Goal: Information Seeking & Learning: Learn about a topic

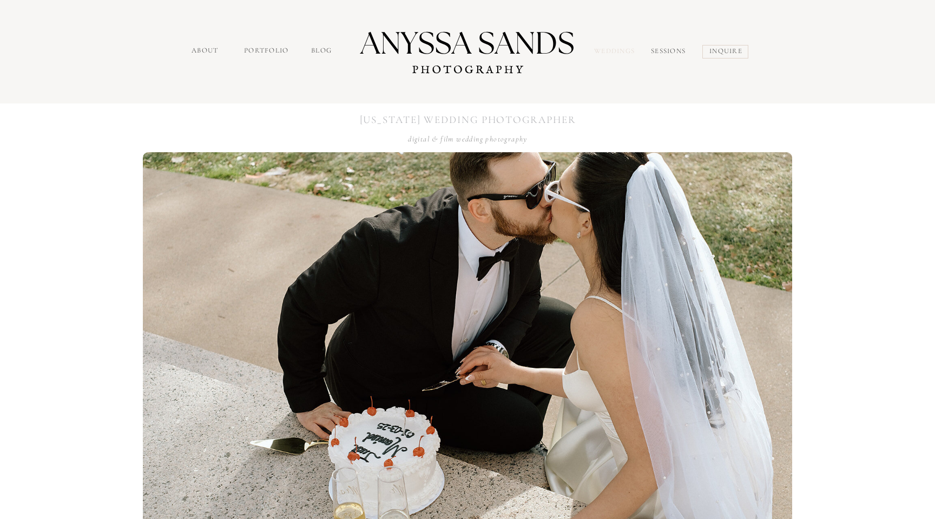
click at [604, 49] on nav "Weddings" at bounding box center [616, 52] width 45 height 12
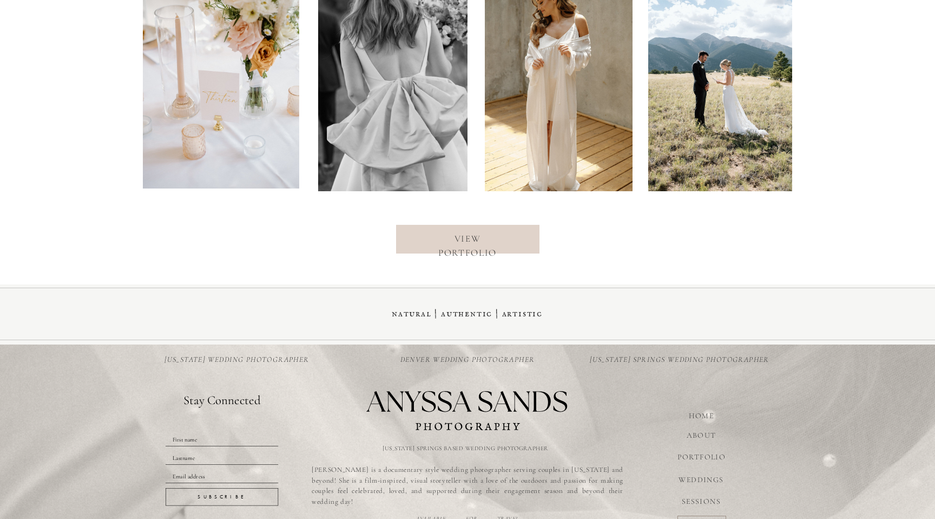
scroll to position [4402, 0]
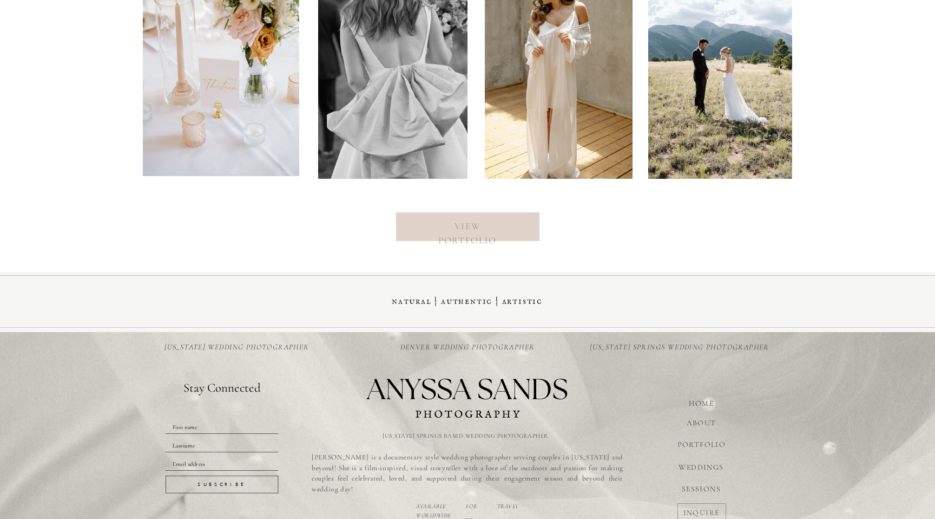
click at [455, 224] on nav "view portfolio" at bounding box center [468, 226] width 88 height 14
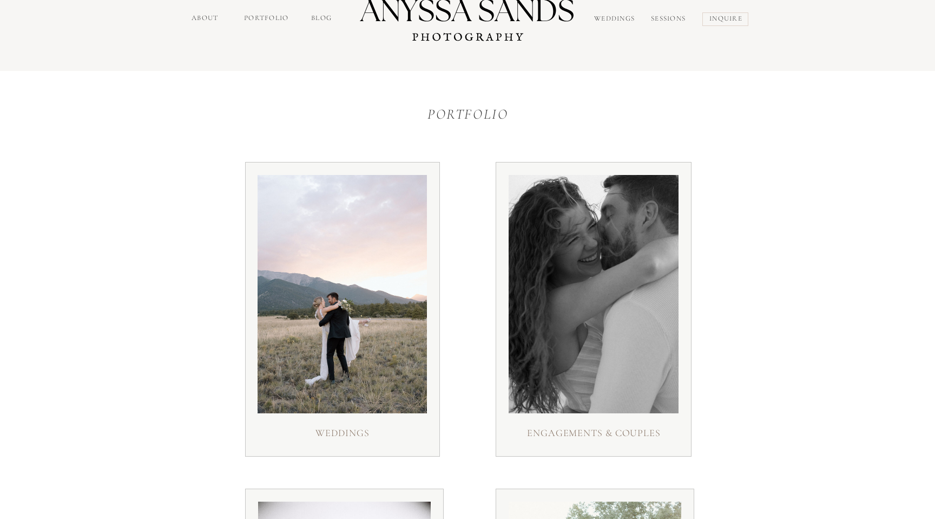
scroll to position [34, 0]
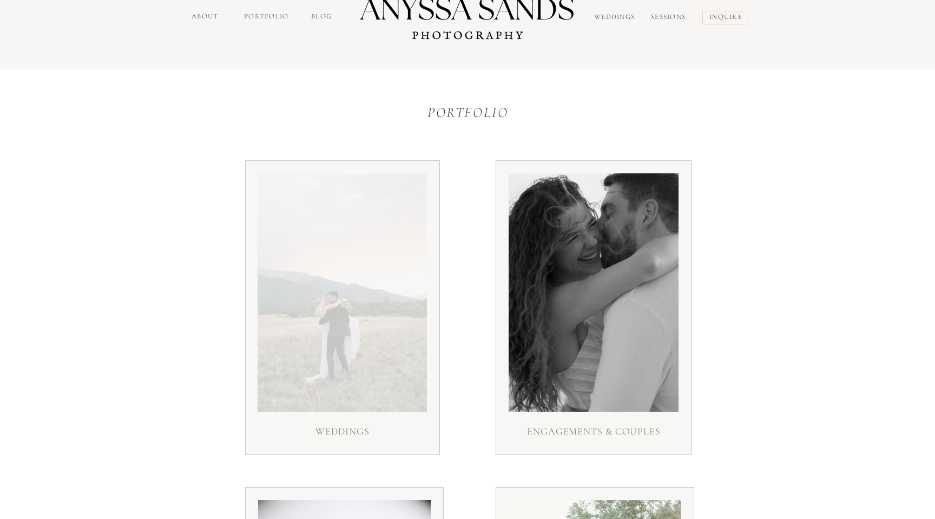
click at [345, 261] on div at bounding box center [342, 292] width 169 height 238
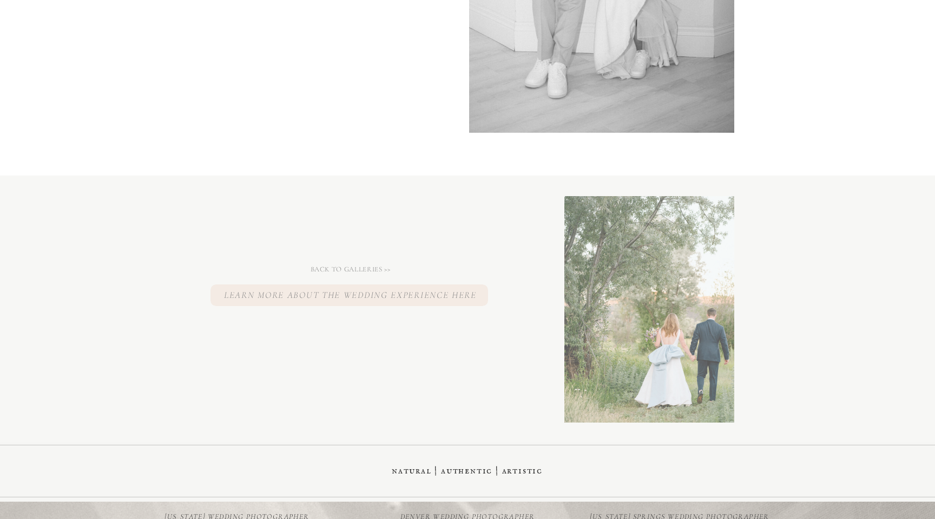
scroll to position [10353, 0]
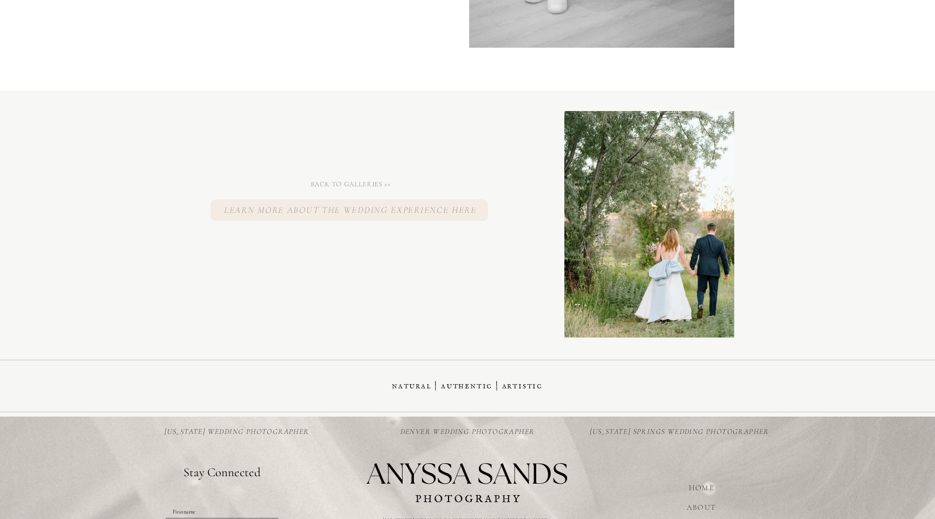
click at [469, 215] on h2 "Learn more about the wedding experience here" at bounding box center [351, 213] width 386 height 21
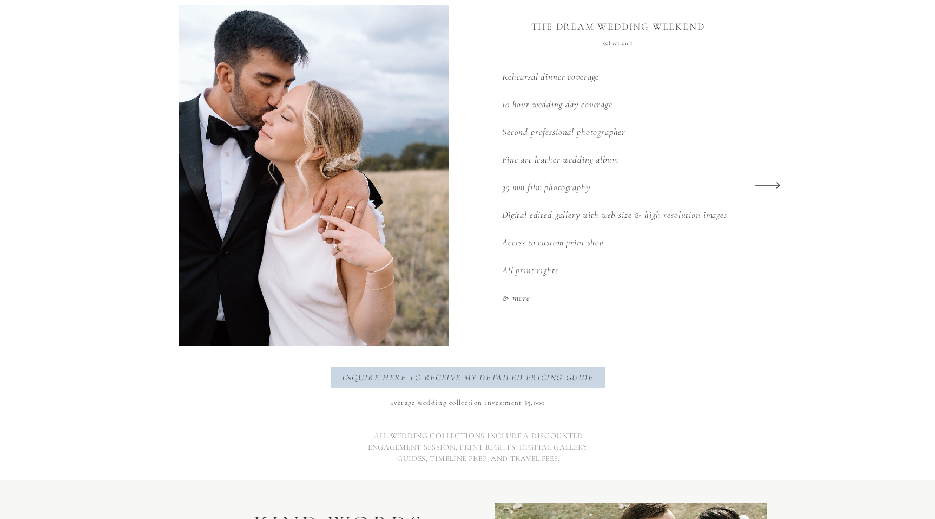
scroll to position [1354, 0]
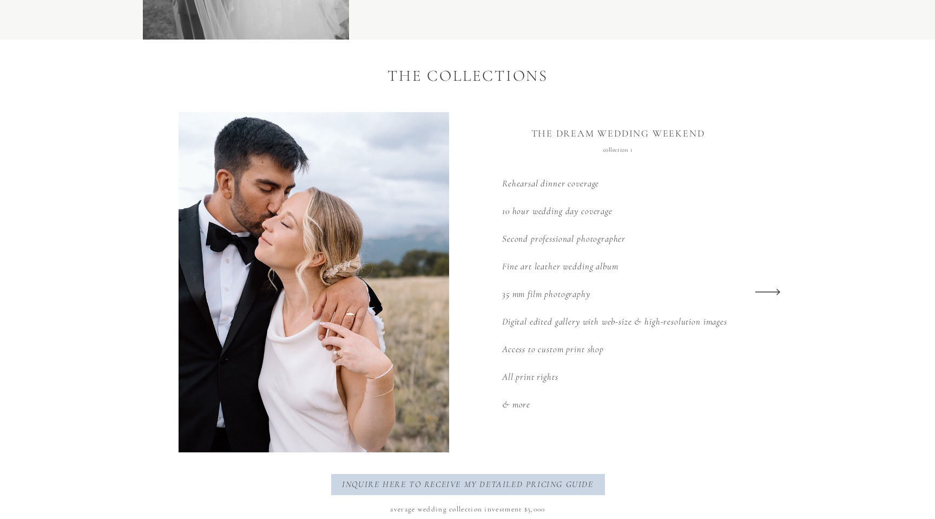
click at [777, 290] on icon at bounding box center [768, 292] width 32 height 42
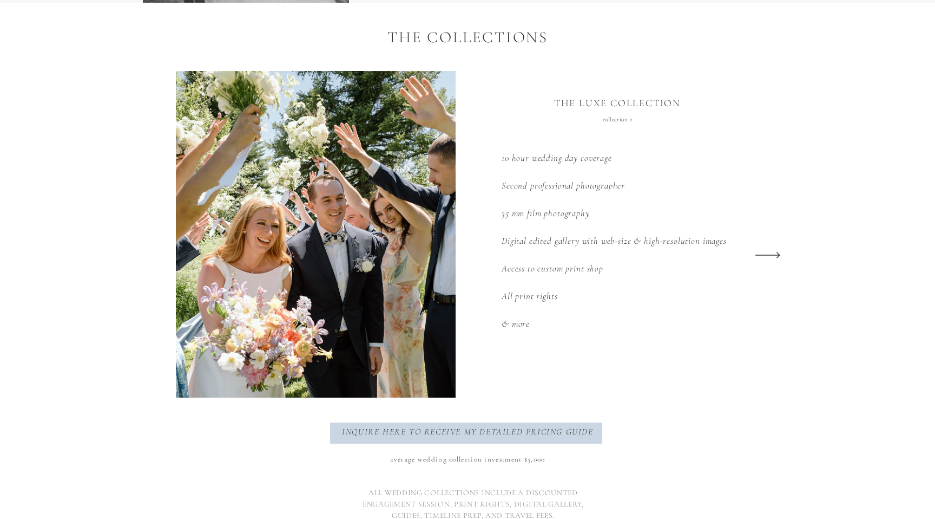
scroll to position [1394, 0]
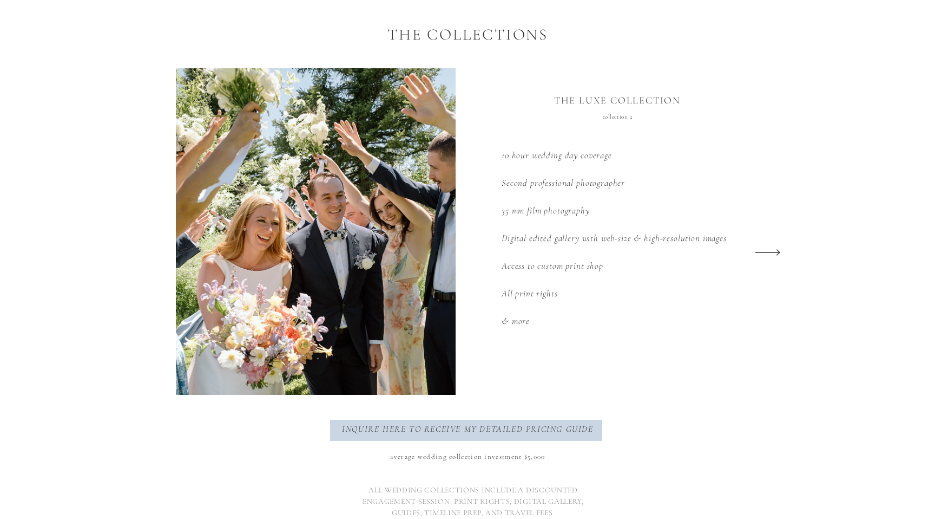
click at [774, 254] on icon at bounding box center [768, 252] width 32 height 42
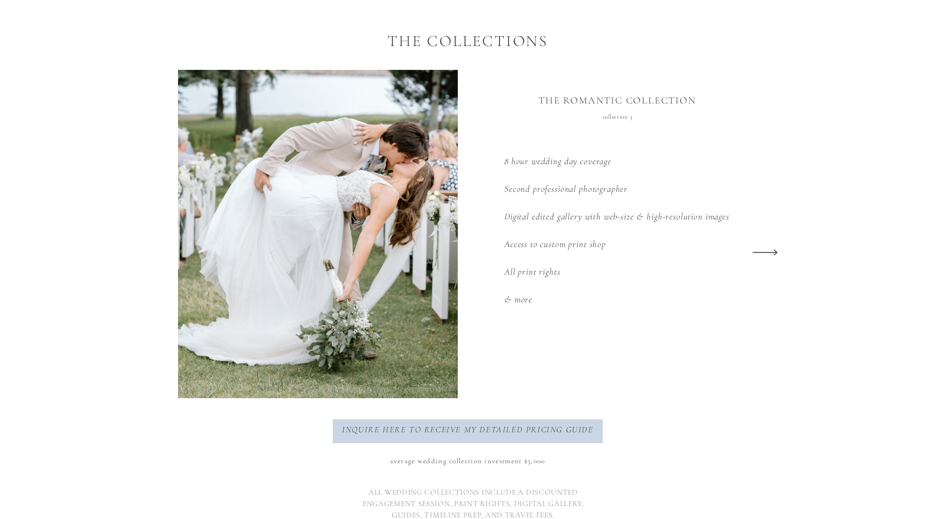
click at [767, 251] on icon at bounding box center [765, 252] width 32 height 42
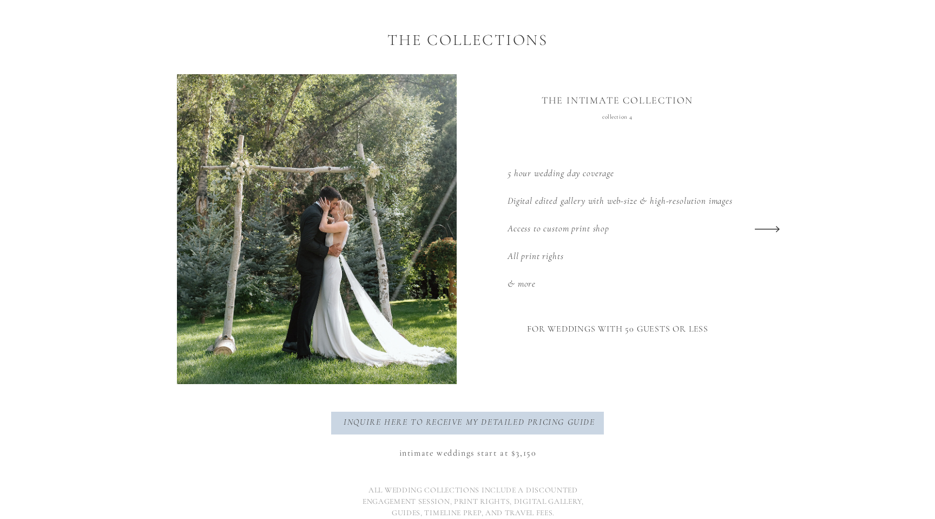
click at [764, 228] on polygon at bounding box center [767, 229] width 25 height 6
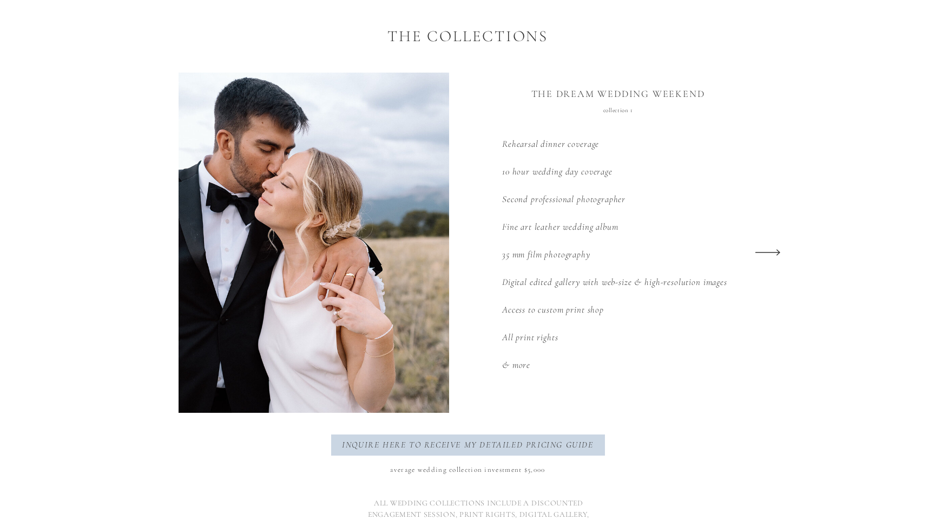
click at [771, 250] on icon at bounding box center [768, 252] width 32 height 42
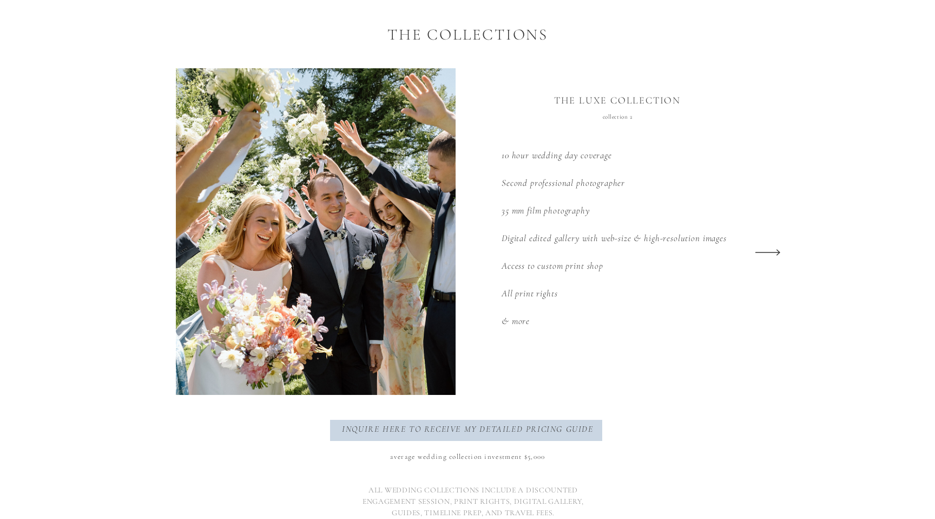
click at [771, 250] on icon at bounding box center [768, 252] width 32 height 42
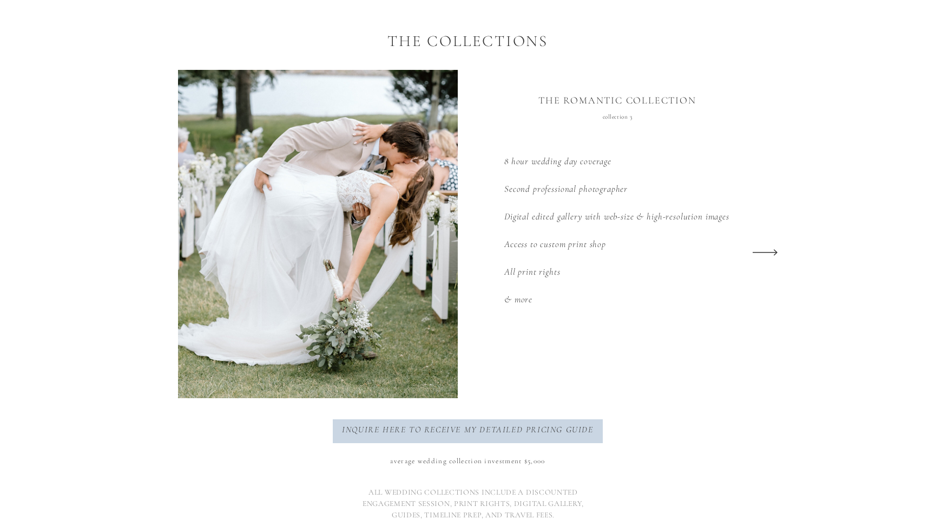
click at [771, 250] on icon at bounding box center [765, 252] width 32 height 42
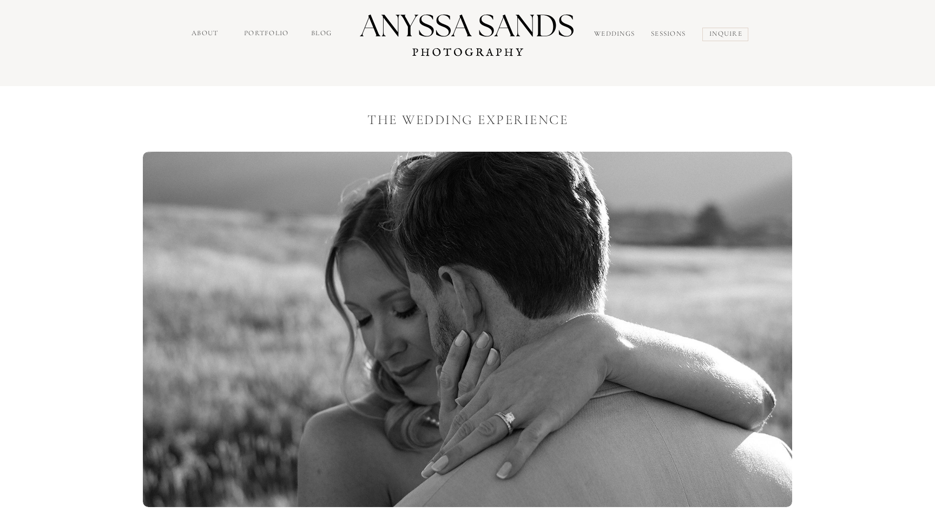
scroll to position [0, 0]
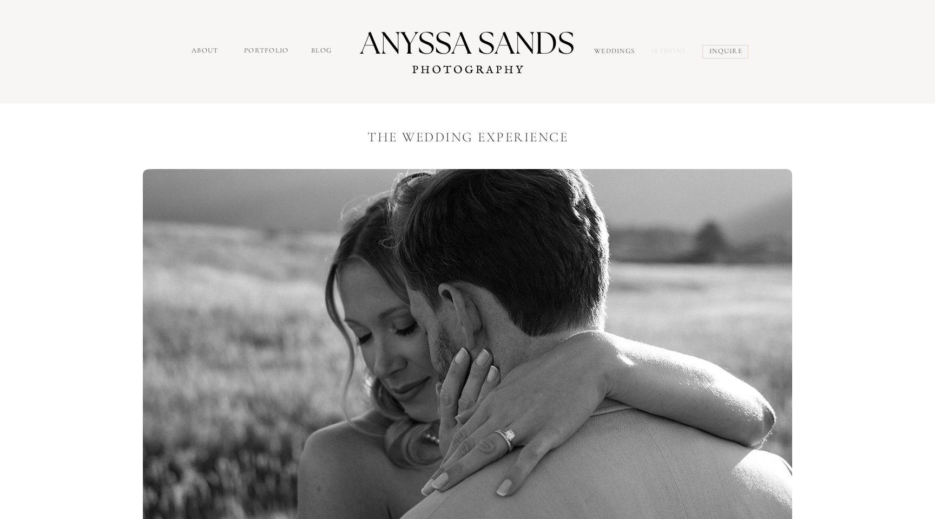
click at [676, 51] on nav "sessions" at bounding box center [671, 52] width 40 height 13
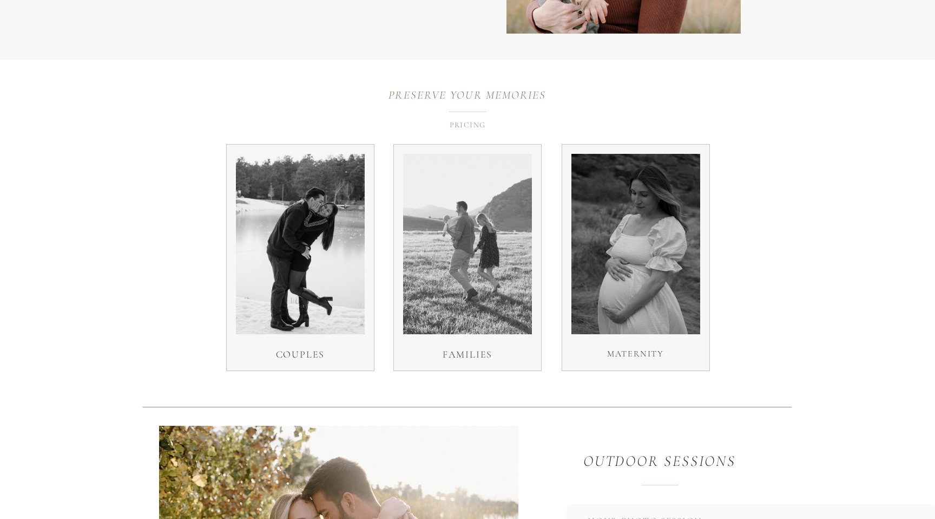
scroll to position [2199, 0]
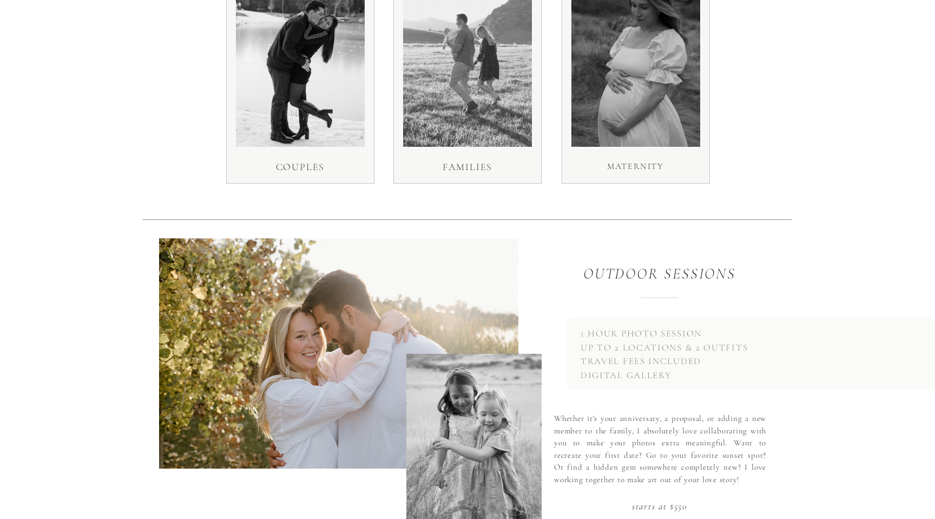
click at [635, 101] on div at bounding box center [636, 56] width 129 height 180
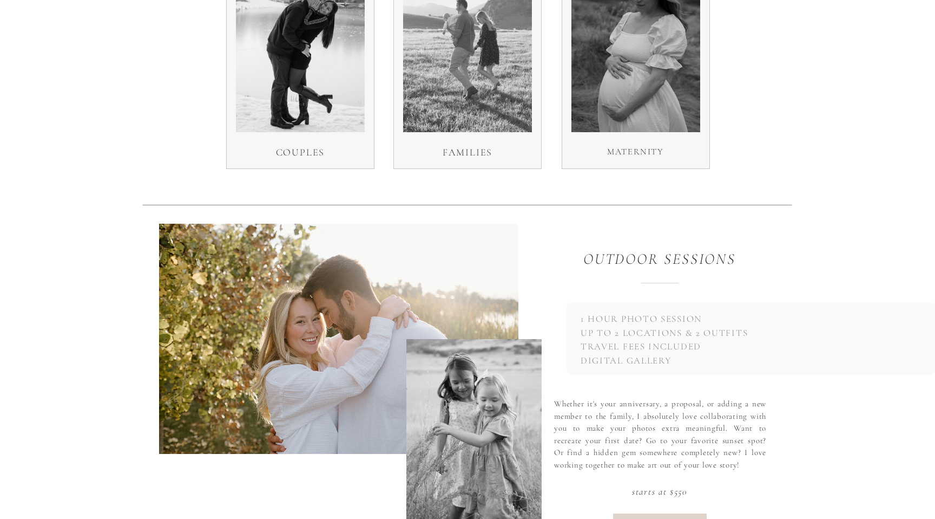
click at [635, 100] on div at bounding box center [636, 42] width 129 height 180
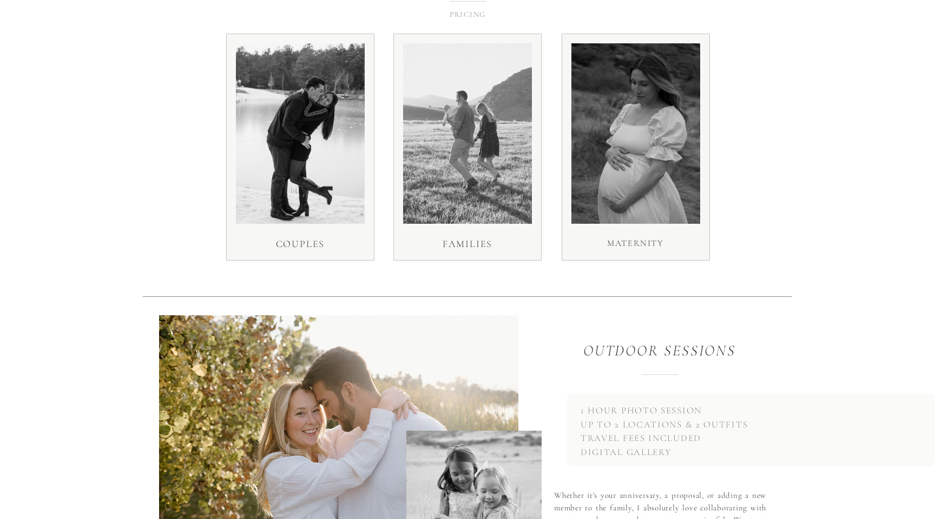
scroll to position [2051, 0]
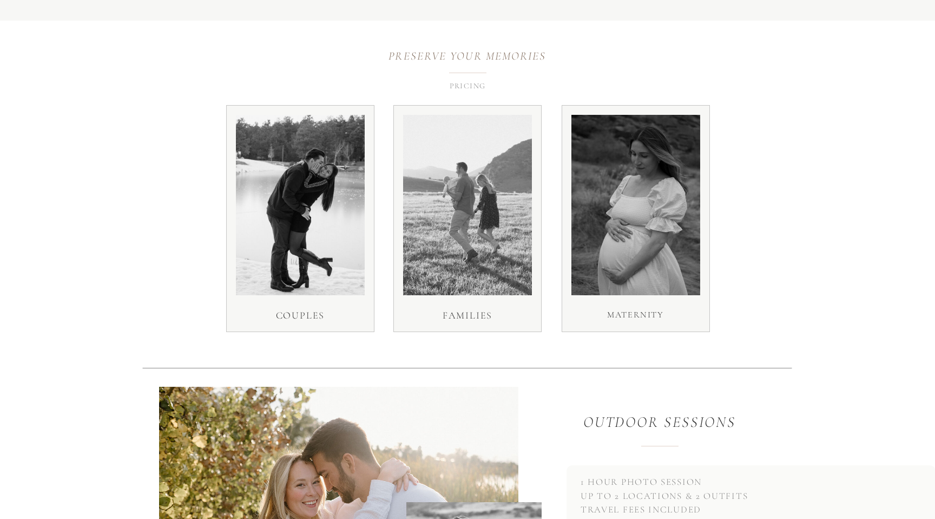
click at [504, 153] on div at bounding box center [467, 205] width 129 height 180
click at [474, 82] on p "pricing" at bounding box center [467, 85] width 43 height 10
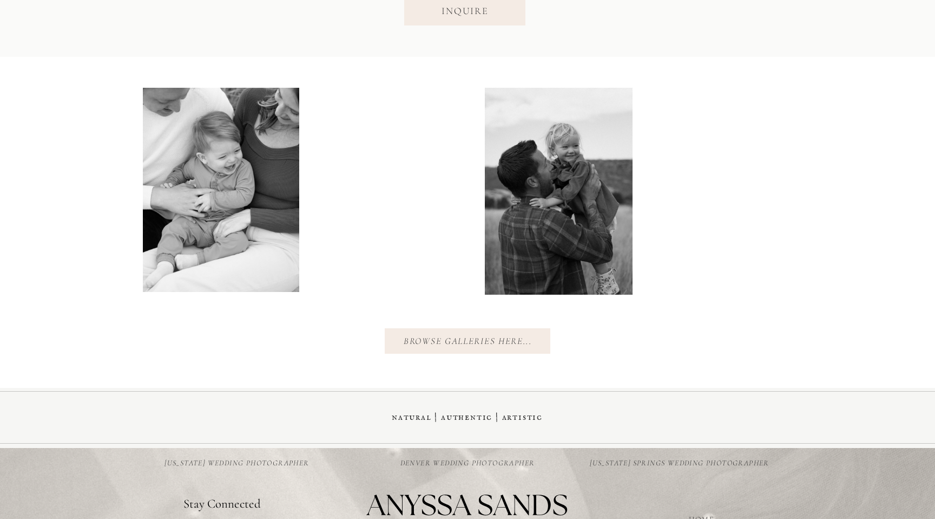
scroll to position [5241, 0]
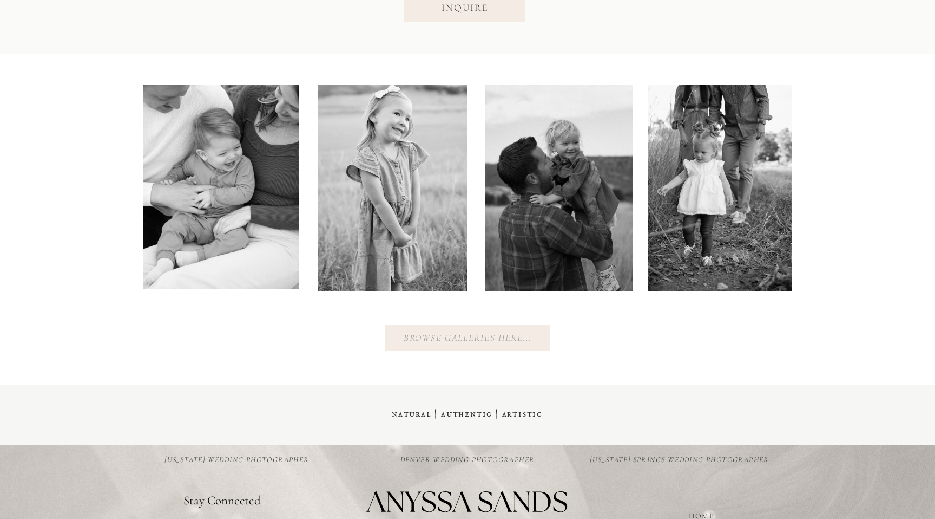
click at [464, 336] on nav "Browse galleries here..." at bounding box center [468, 336] width 138 height 10
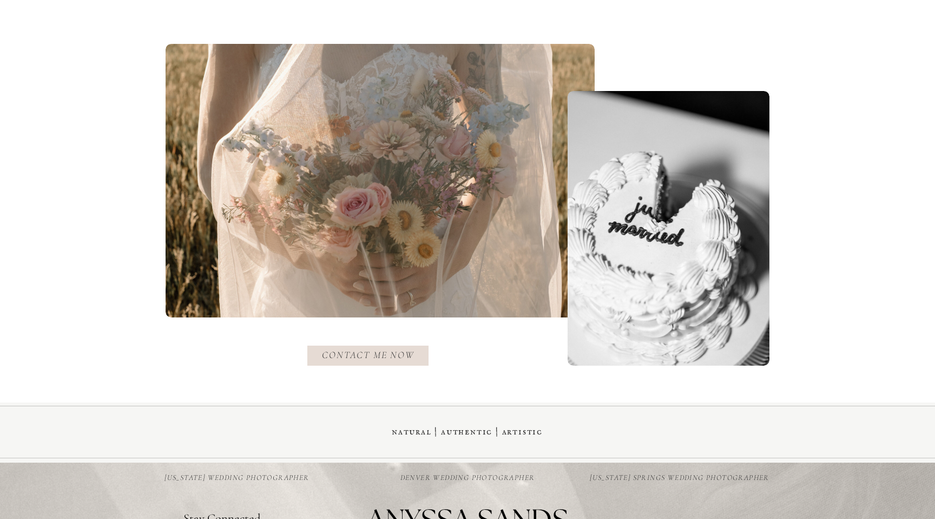
scroll to position [909, 0]
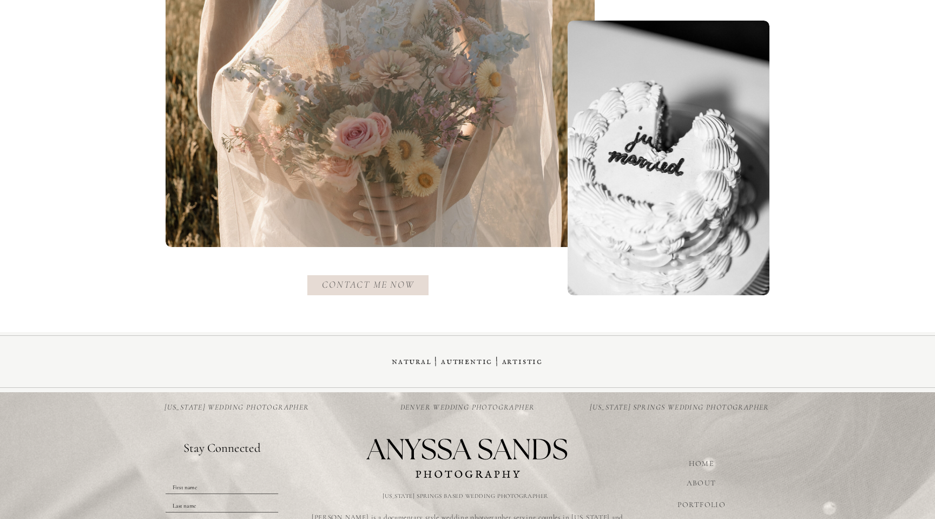
click at [407, 287] on icon "contact me now" at bounding box center [368, 284] width 92 height 12
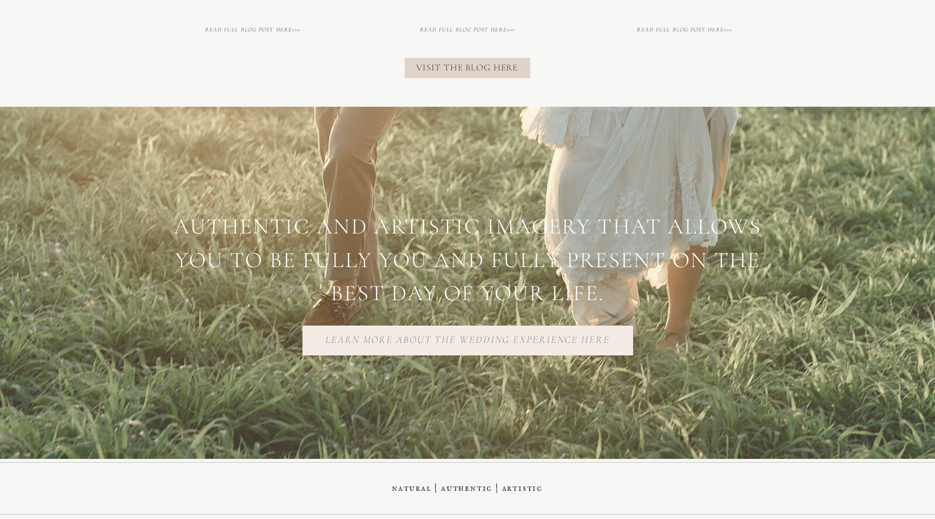
scroll to position [2439, 0]
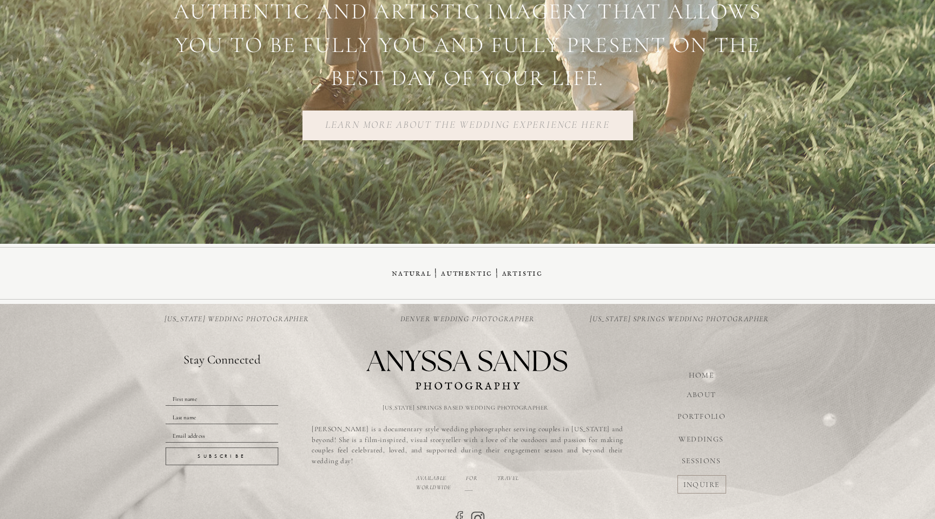
click at [495, 122] on h2 "Learn more about the wedding experience here" at bounding box center [467, 125] width 297 height 16
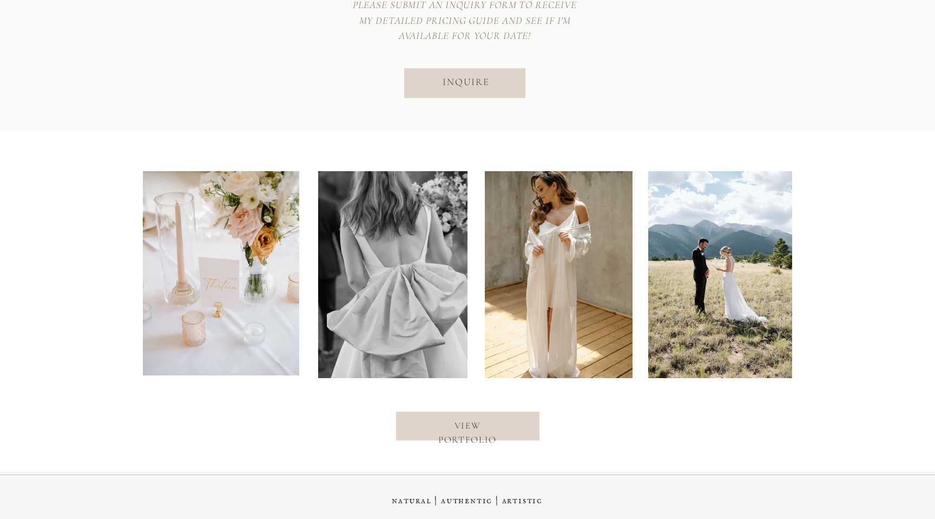
scroll to position [4459, 0]
